Goal: Information Seeking & Learning: Learn about a topic

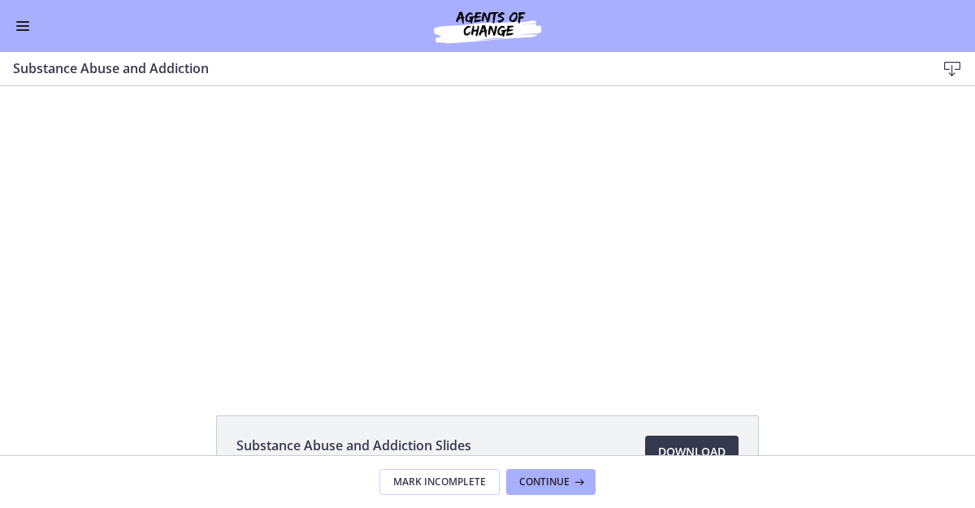
scroll to position [810, 0]
click at [20, 30] on span "Enable menu" at bounding box center [22, 30] width 13 height 2
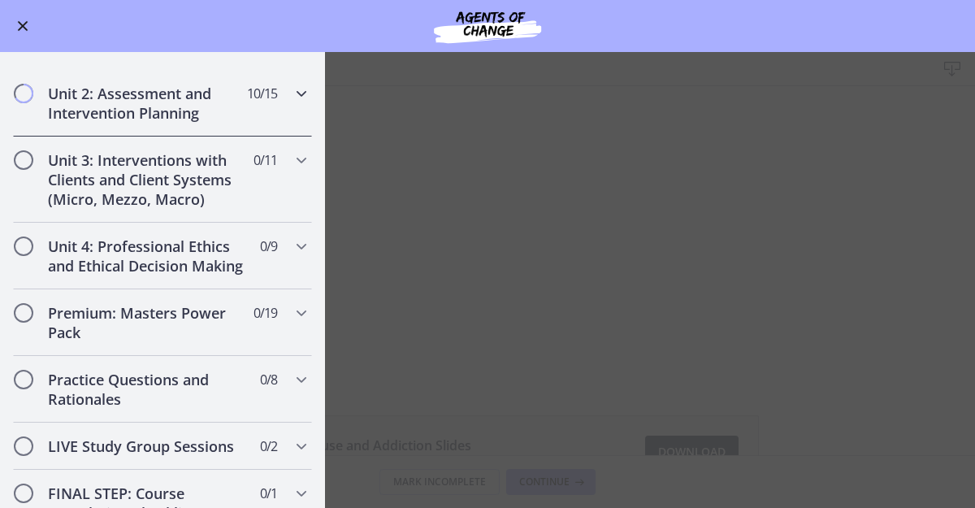
scroll to position [1259, 0]
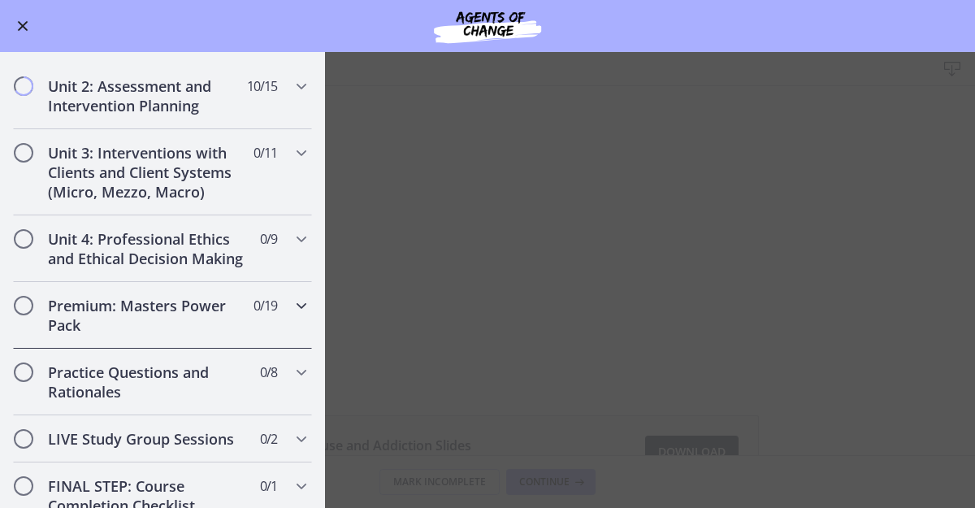
click at [218, 282] on div "Premium: Masters Power Pack 0 / 19 Completed" at bounding box center [162, 315] width 299 height 67
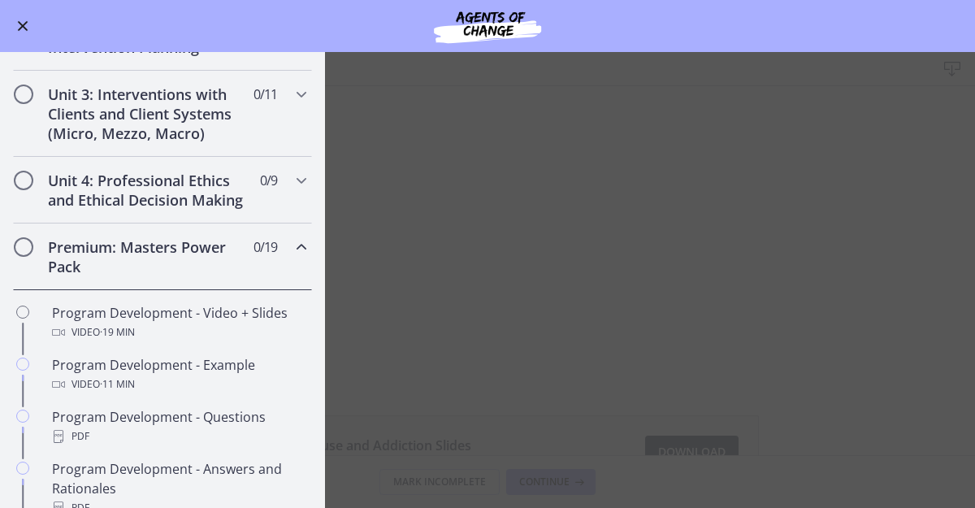
scroll to position [492, 0]
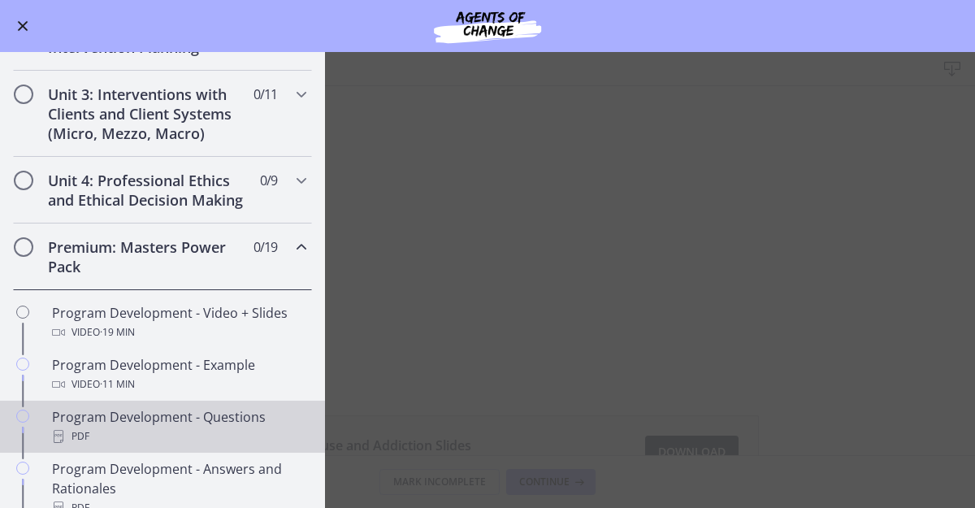
click at [223, 414] on div "Program Development - Questions PDF" at bounding box center [178, 426] width 253 height 39
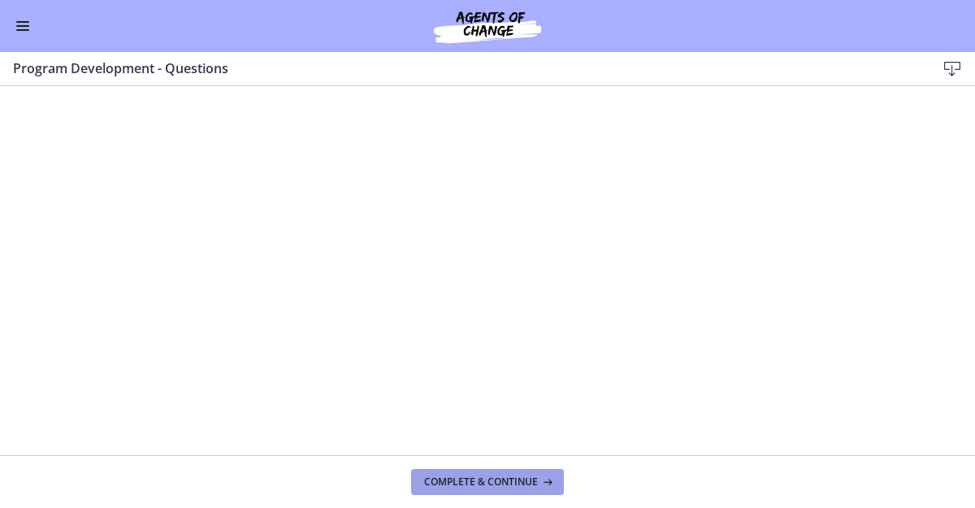
click at [443, 478] on span "Complete & continue" at bounding box center [481, 481] width 114 height 13
click at [16, 26] on span "Enable menu" at bounding box center [22, 26] width 13 height 2
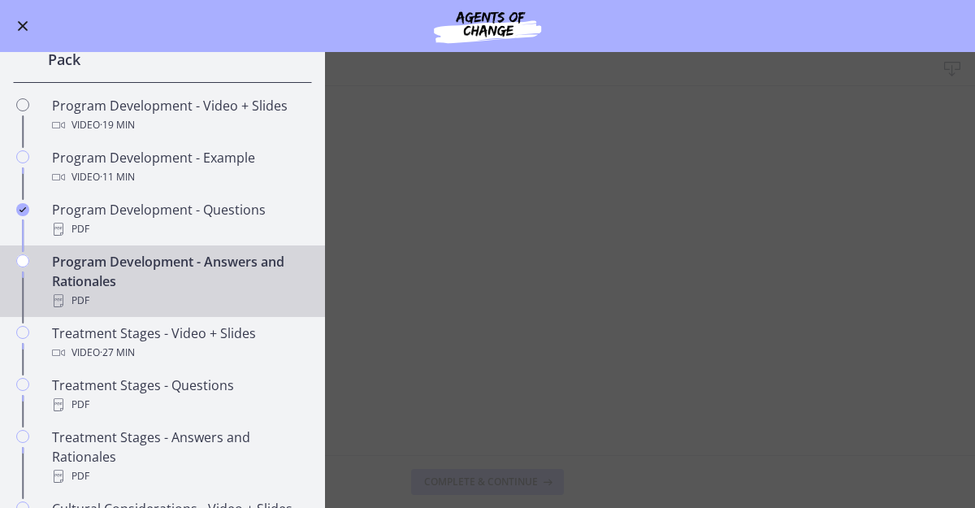
scroll to position [702, 0]
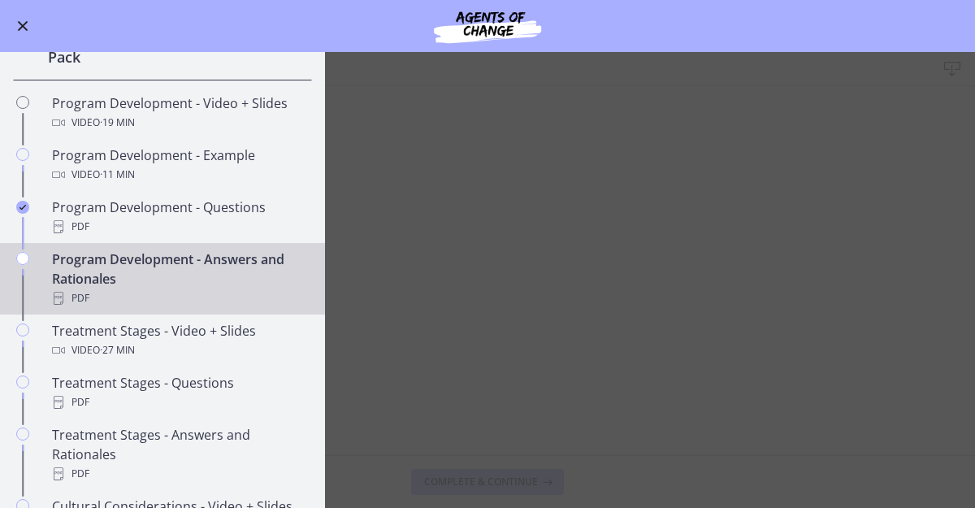
click at [174, 263] on div "Program Development - Answers and Rationales PDF" at bounding box center [178, 278] width 253 height 58
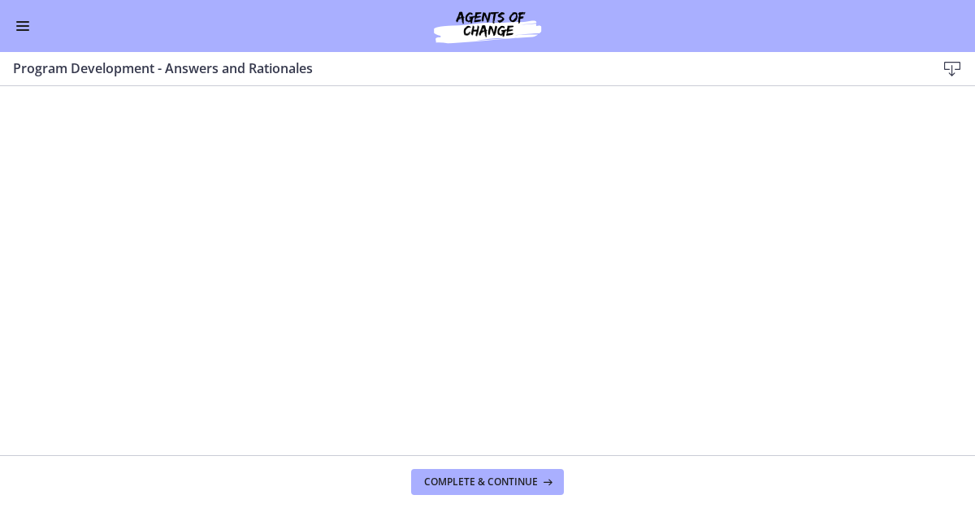
click at [24, 30] on span "Enable menu" at bounding box center [22, 30] width 13 height 2
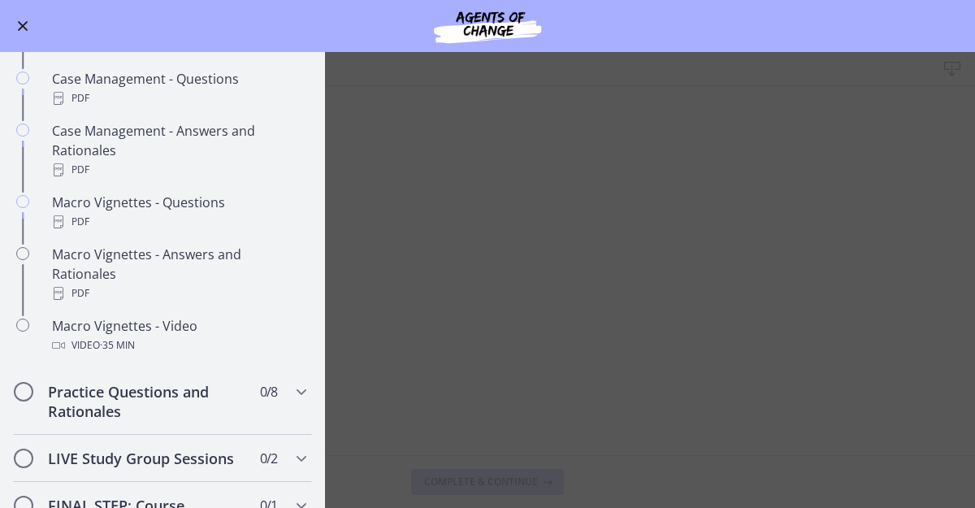
scroll to position [1516, 0]
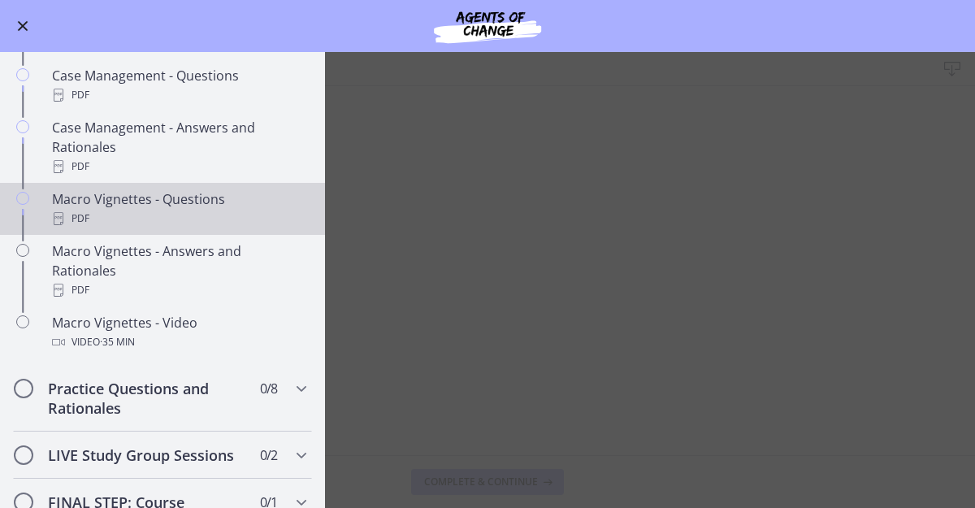
click at [171, 204] on div "Macro Vignettes - Questions PDF" at bounding box center [178, 208] width 253 height 39
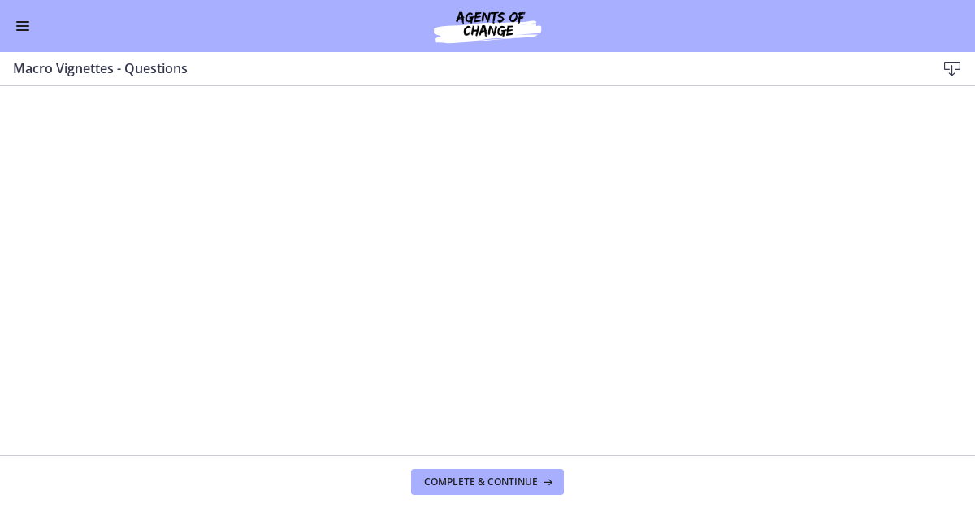
click at [26, 37] on div "Go to Dashboard" at bounding box center [487, 26] width 975 height 52
click at [22, 30] on span "Enable menu" at bounding box center [22, 30] width 13 height 2
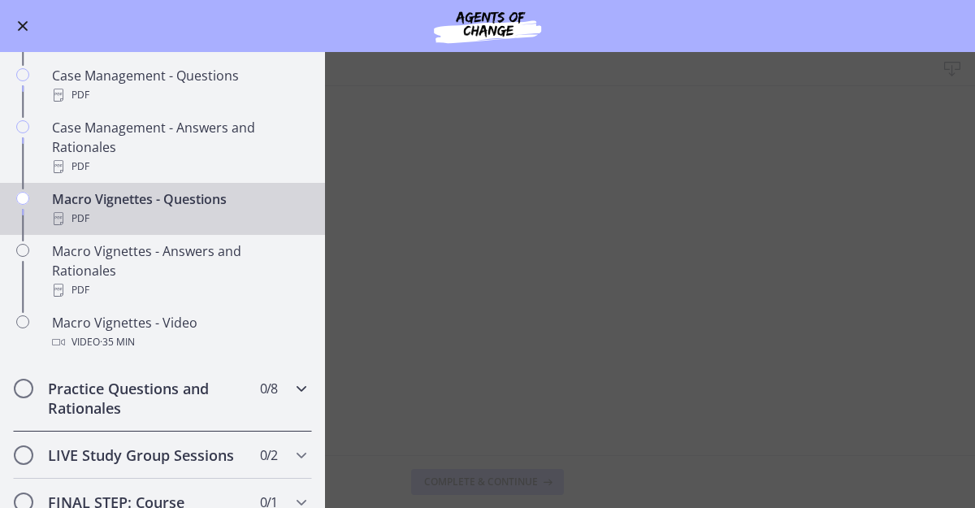
click at [214, 379] on h2 "Practice Questions and Rationales" at bounding box center [147, 398] width 198 height 39
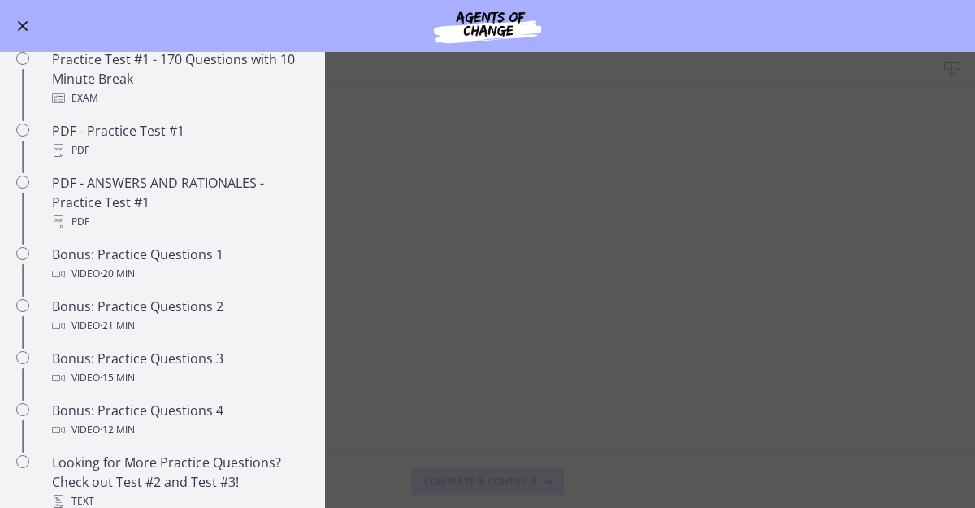
scroll to position [811, 0]
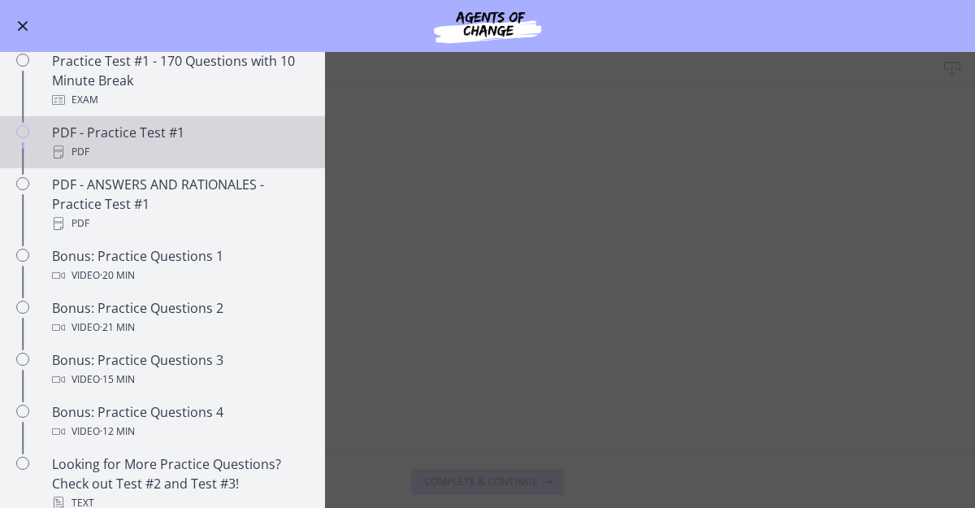
click at [142, 141] on div "PDF - Practice Test #1 PDF" at bounding box center [178, 142] width 253 height 39
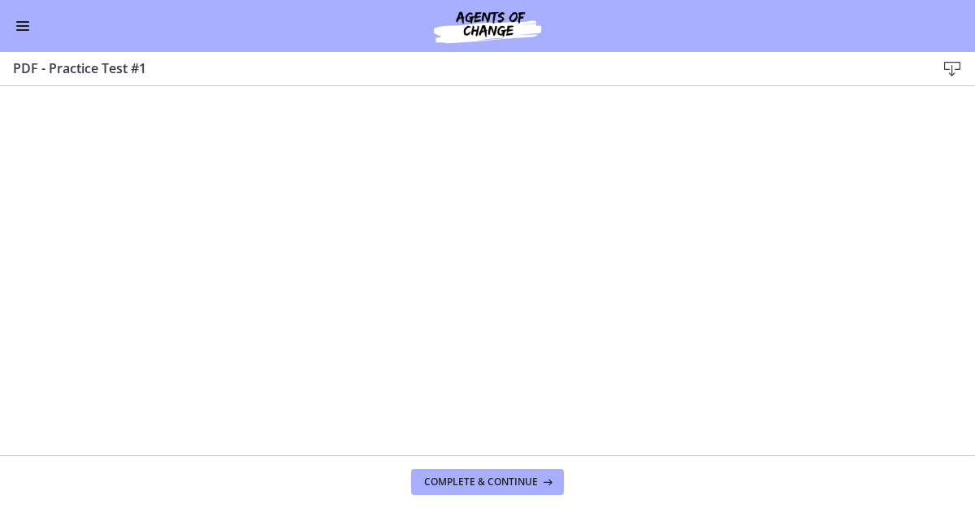
click at [27, 30] on span "Enable menu" at bounding box center [22, 30] width 13 height 2
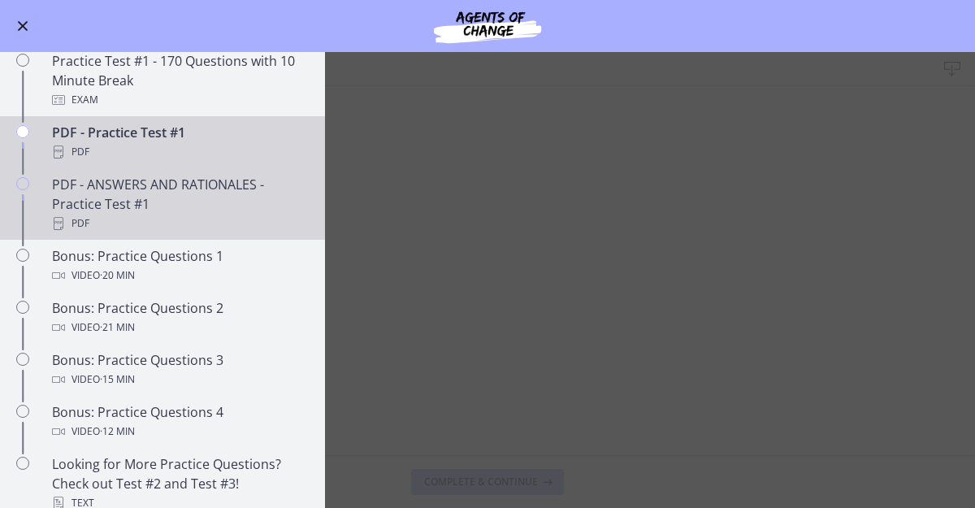
click at [158, 214] on div "PDF" at bounding box center [178, 223] width 253 height 19
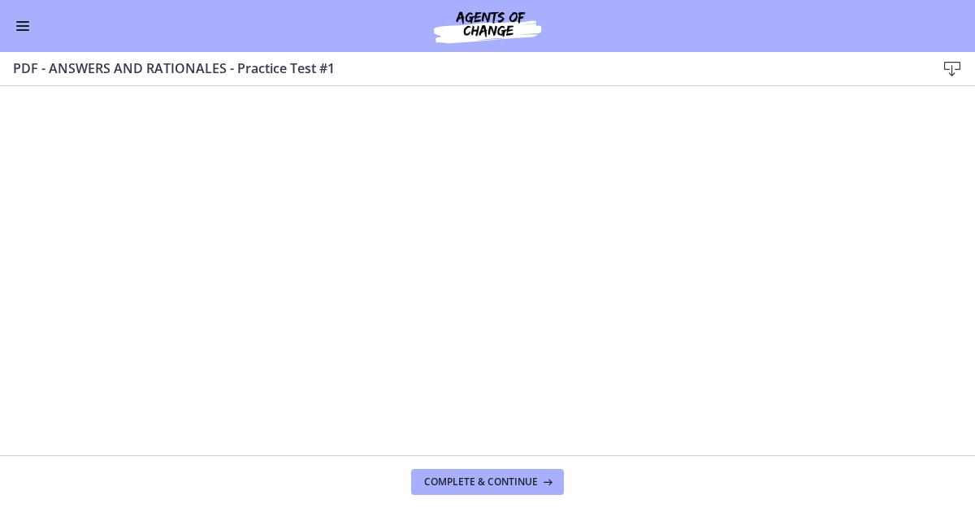
click at [953, 64] on icon at bounding box center [951, 68] width 19 height 19
